Goal: Information Seeking & Learning: Find specific page/section

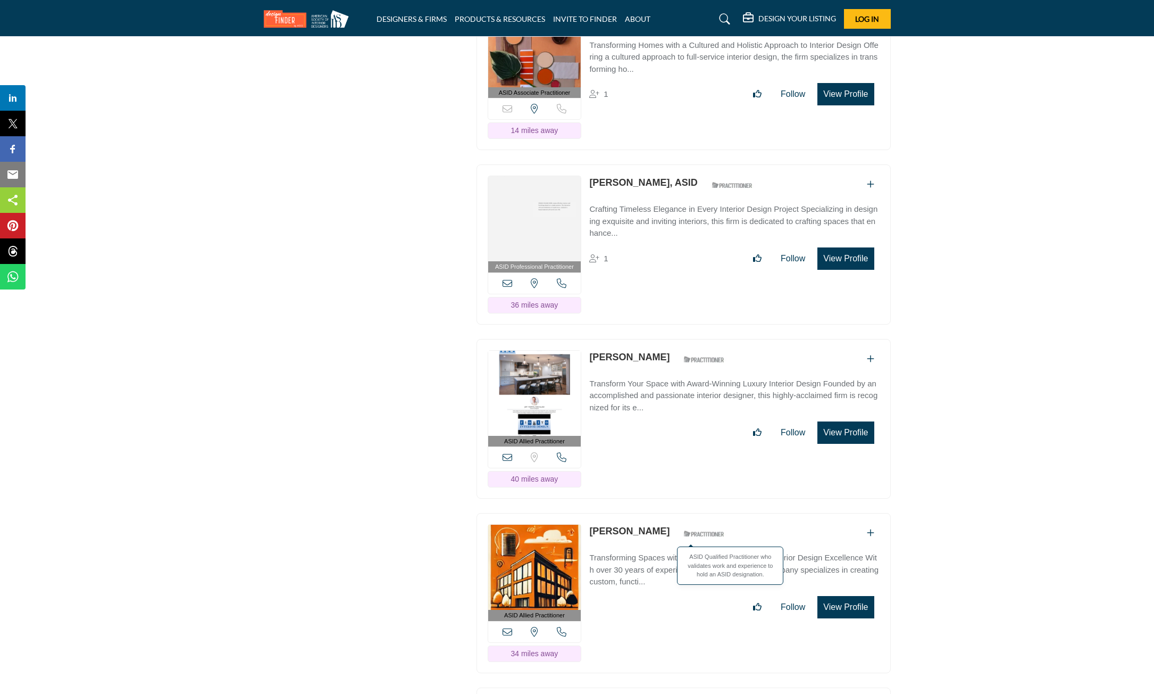
scroll to position [2287, 0]
click at [562, 452] on icon at bounding box center [562, 457] width 10 height 10
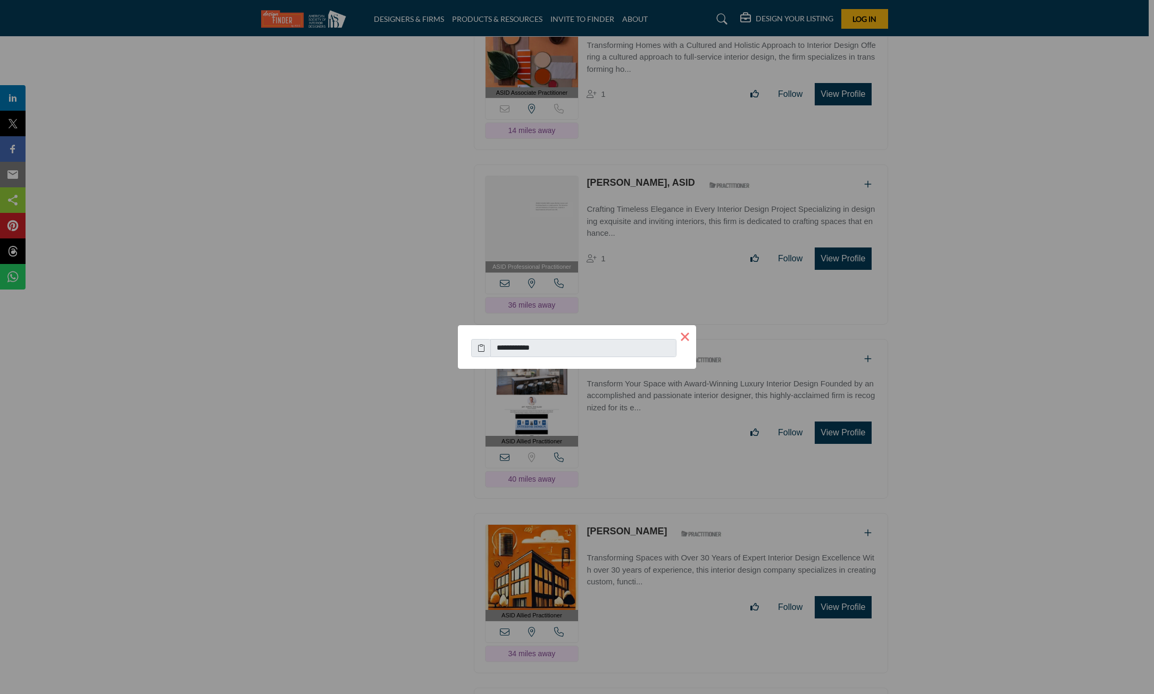
click at [689, 334] on button "×" at bounding box center [685, 336] width 22 height 22
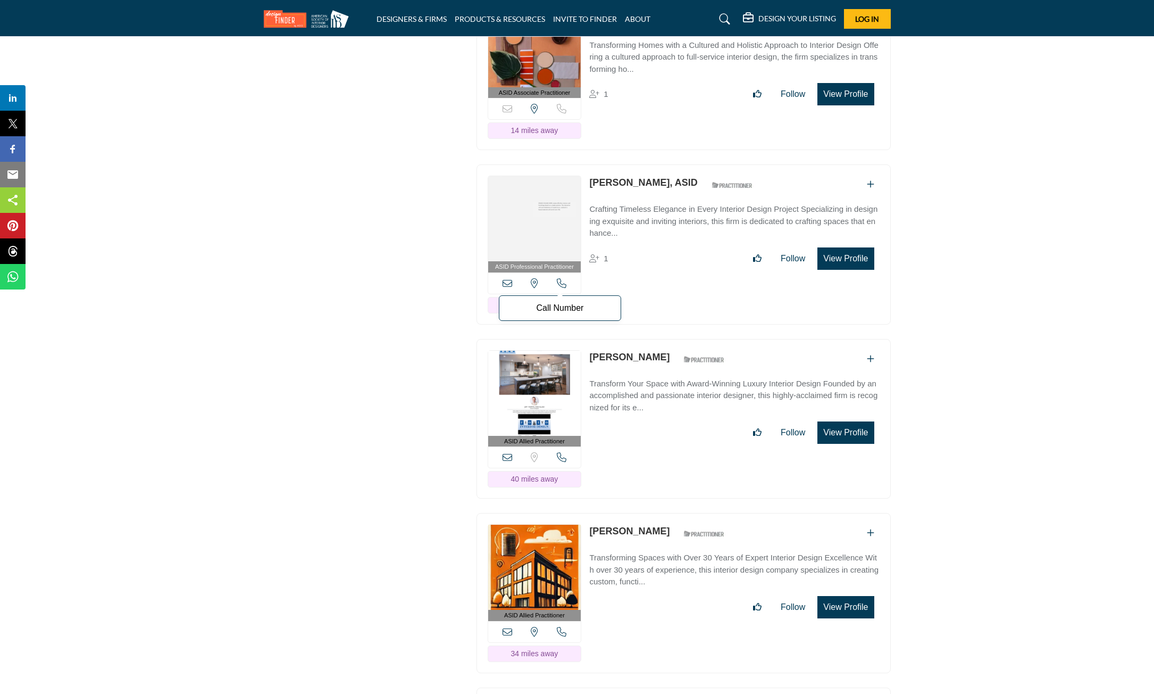
click at [564, 279] on icon at bounding box center [562, 283] width 10 height 10
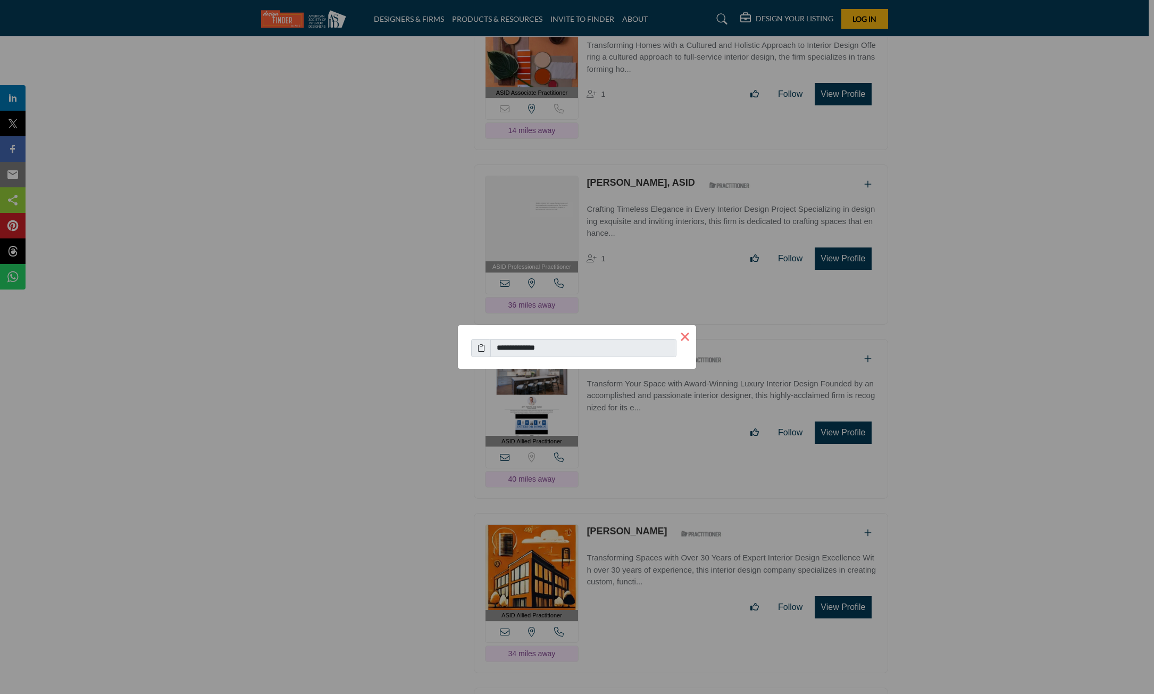
click at [686, 332] on button "×" at bounding box center [685, 336] width 22 height 22
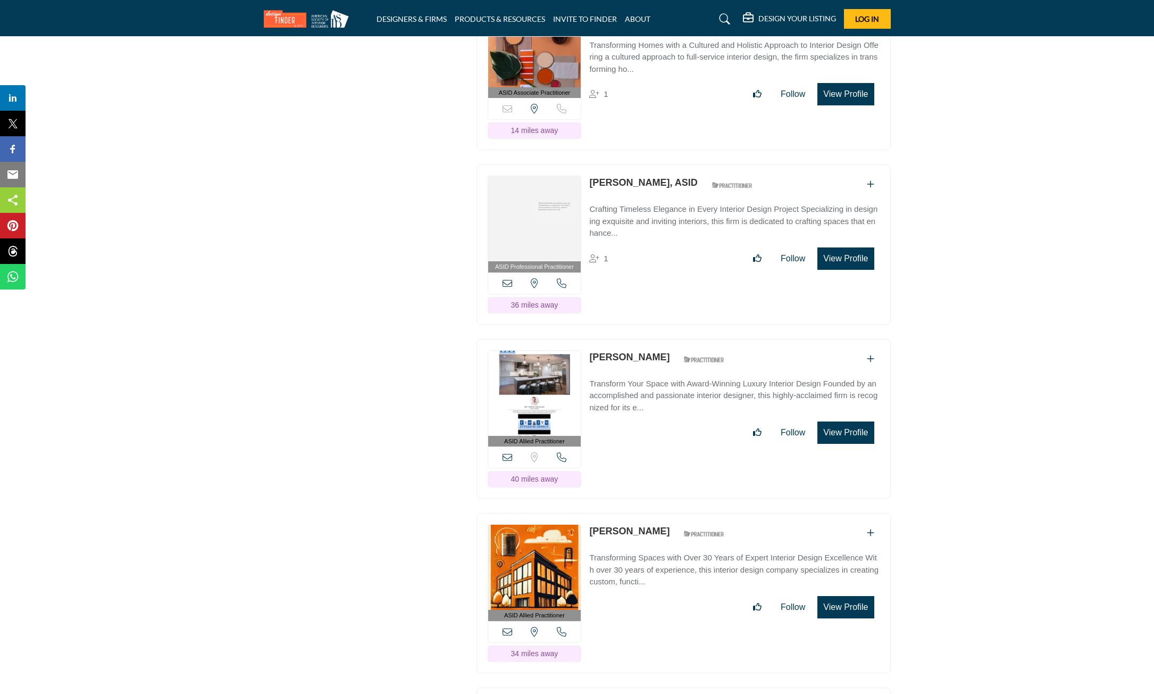
click at [507, 278] on icon at bounding box center [508, 283] width 10 height 10
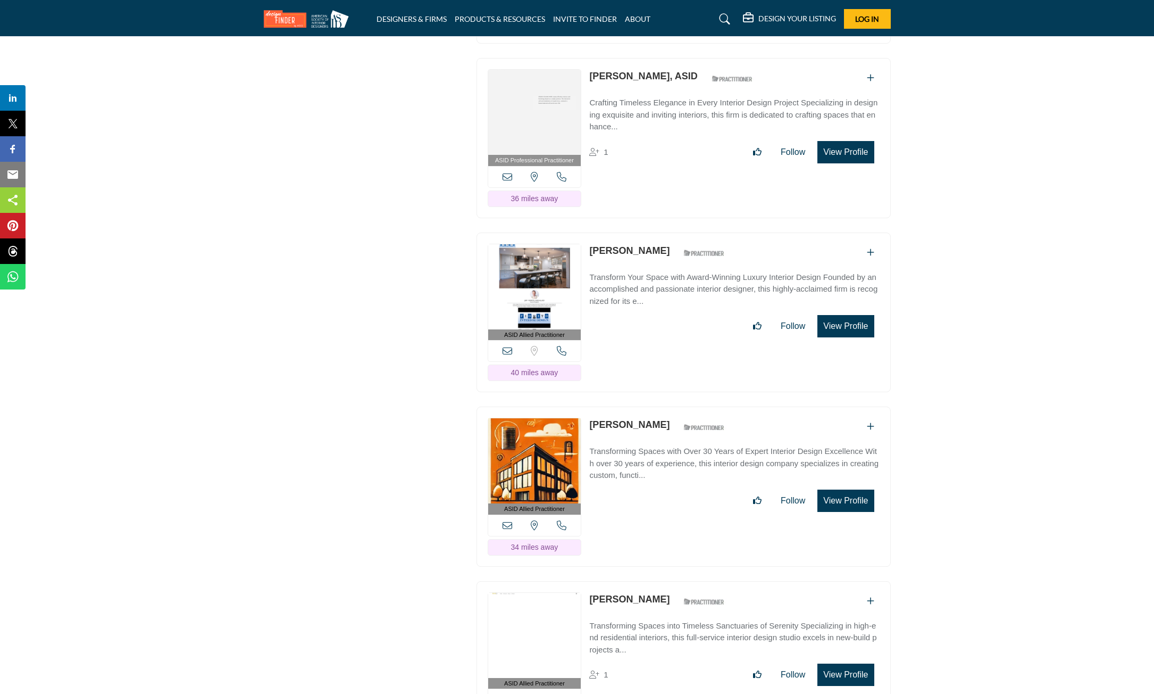
scroll to position [2447, 0]
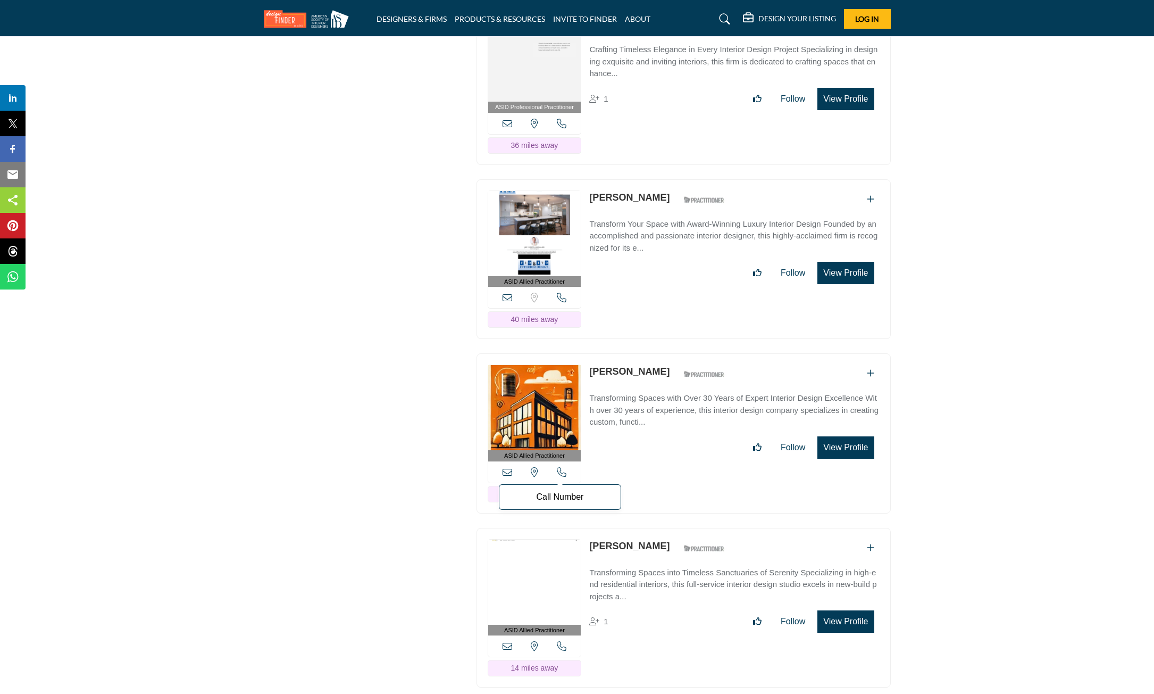
click at [563, 467] on icon at bounding box center [562, 472] width 10 height 10
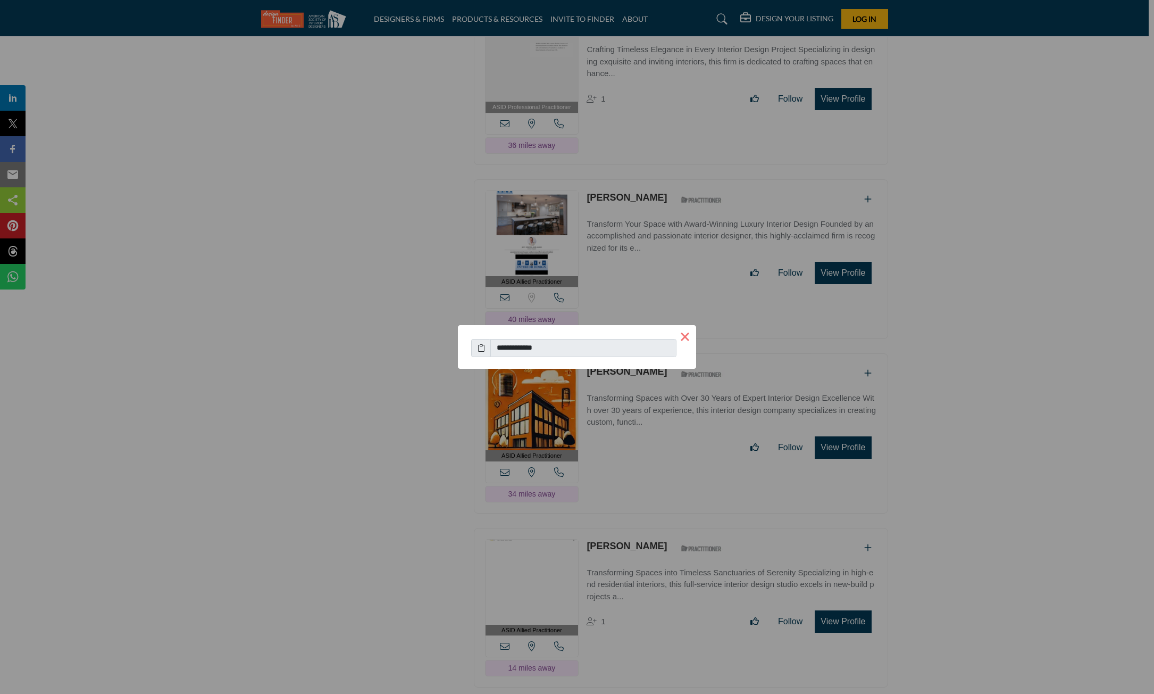
click at [689, 335] on button "×" at bounding box center [685, 336] width 22 height 22
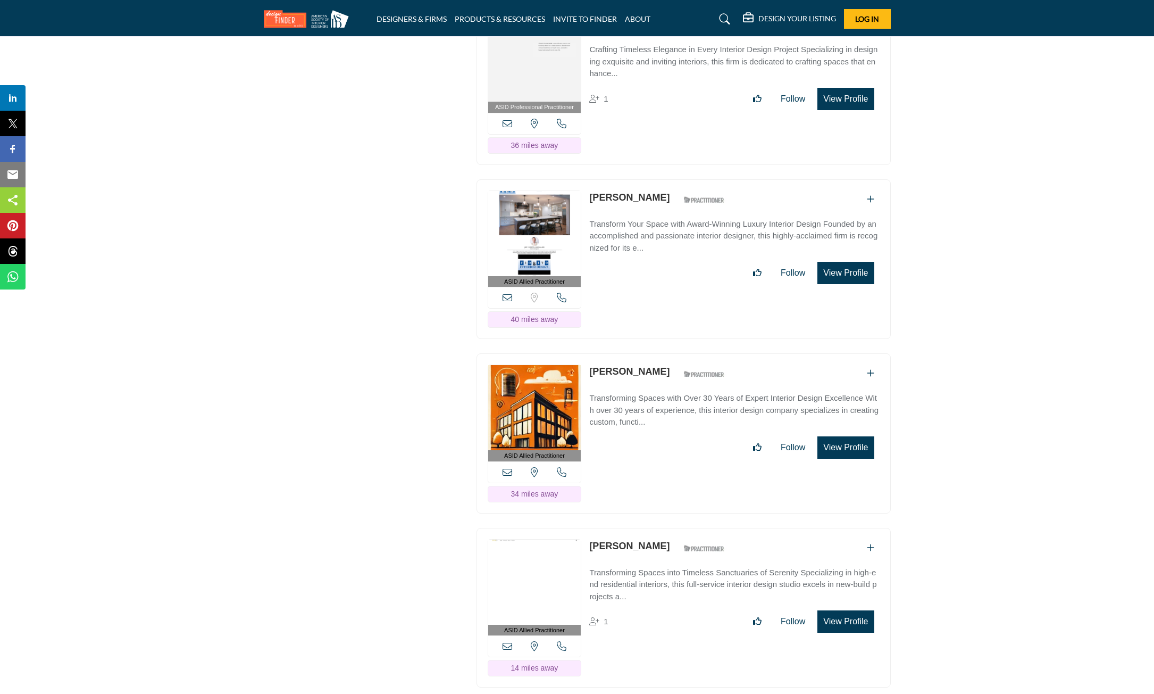
click at [510, 467] on icon at bounding box center [508, 472] width 10 height 10
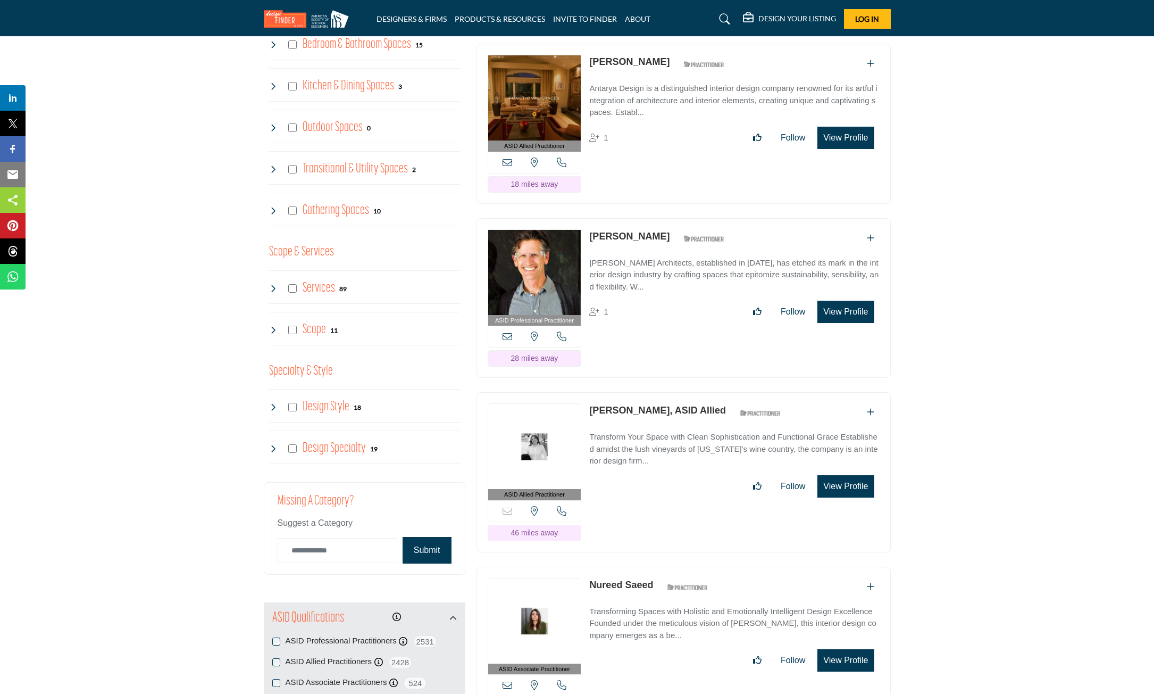
scroll to position [904, 0]
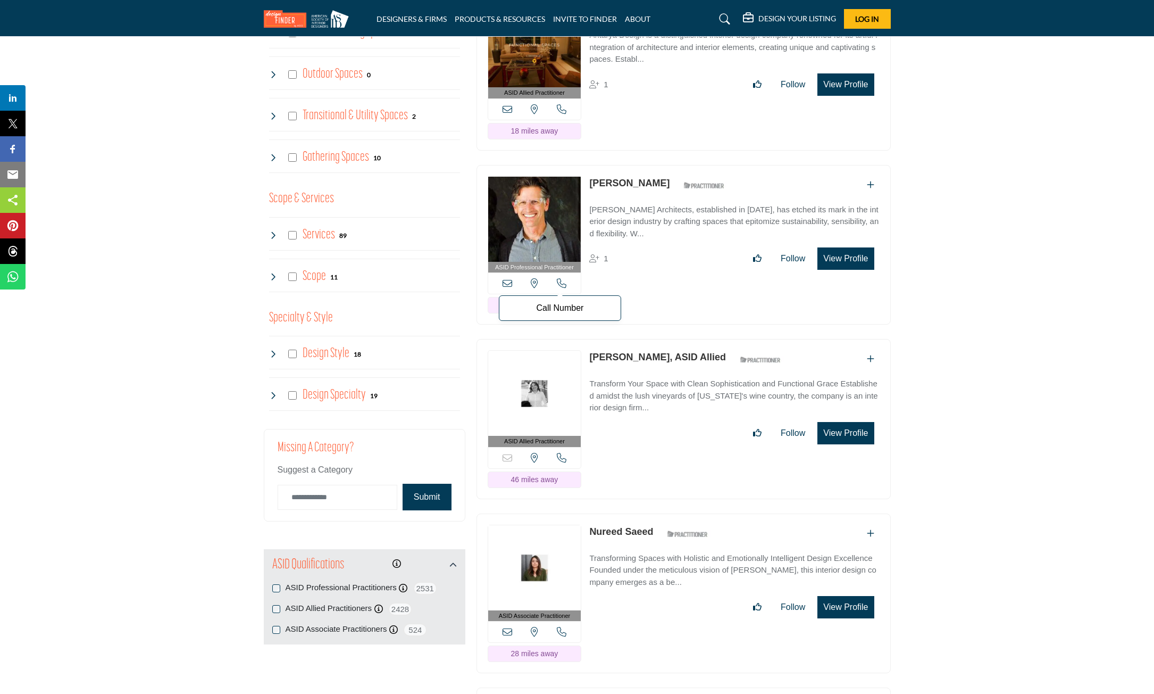
click at [562, 282] on icon at bounding box center [562, 283] width 10 height 10
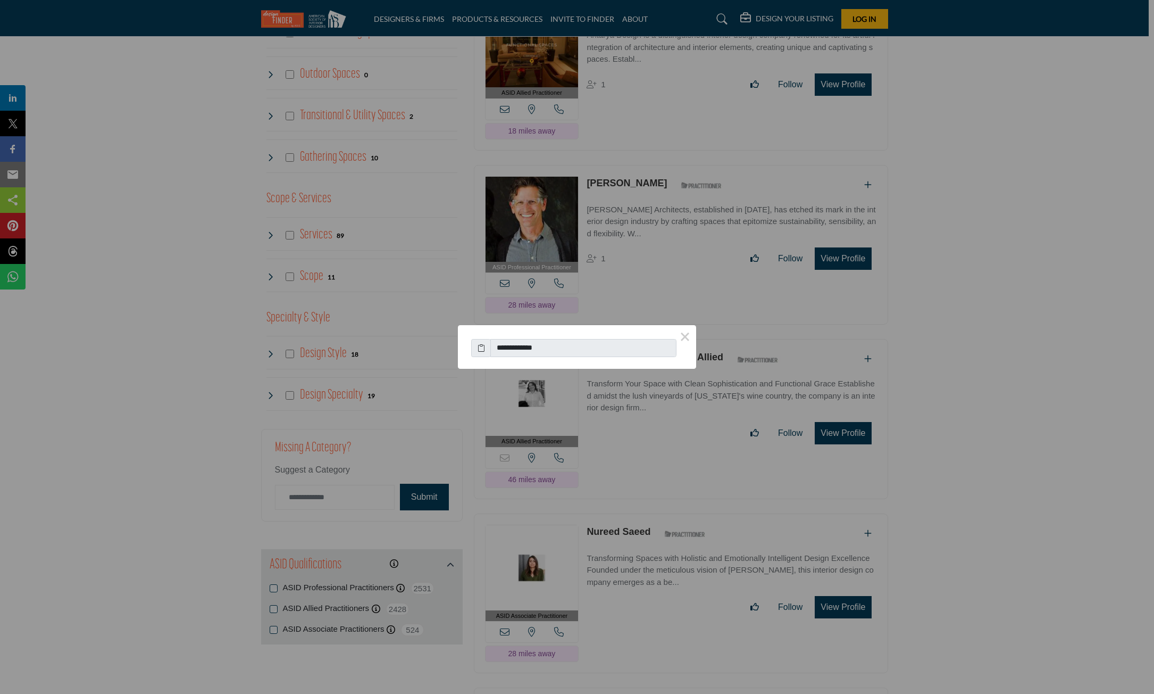
click at [720, 457] on div "**********" at bounding box center [577, 347] width 1154 height 694
